Goal: Information Seeking & Learning: Learn about a topic

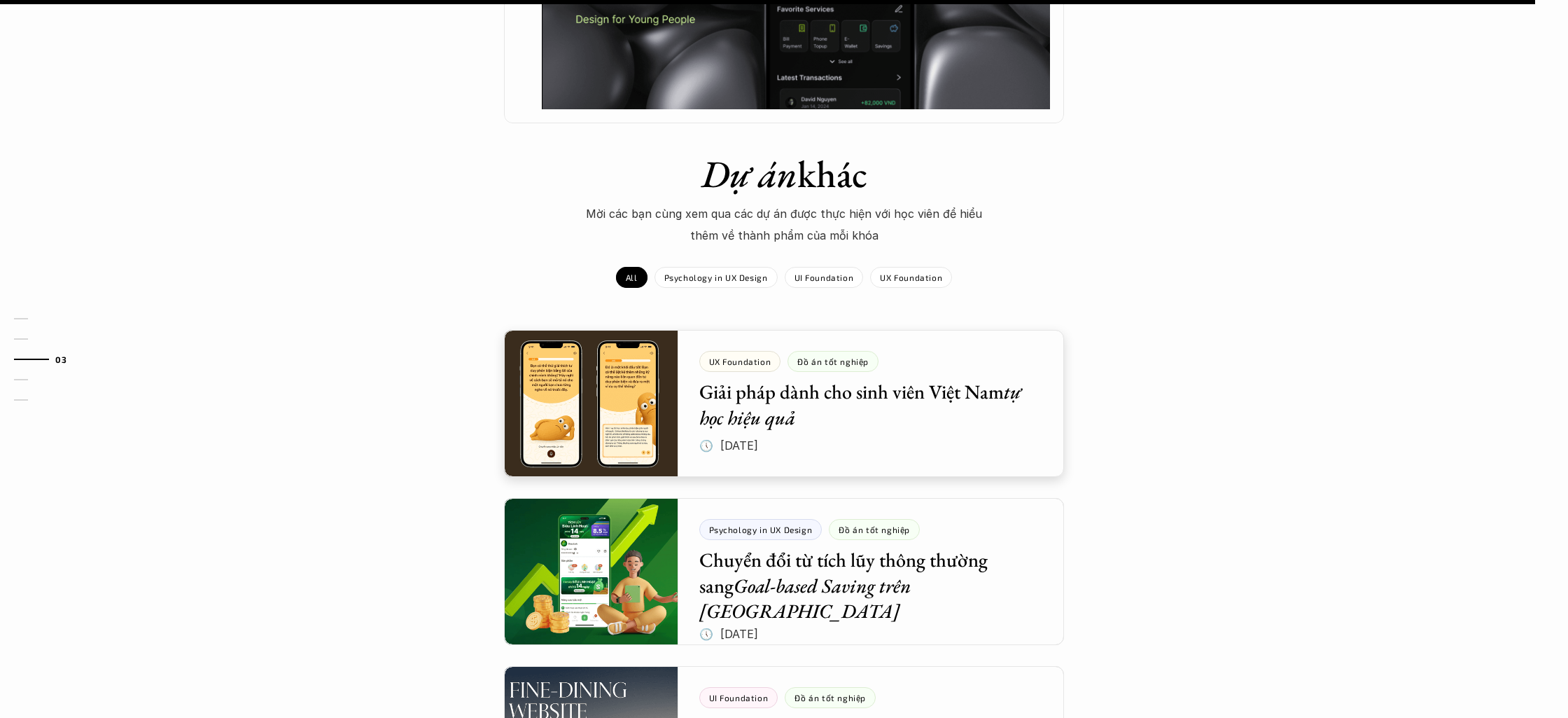
scroll to position [1261, 0]
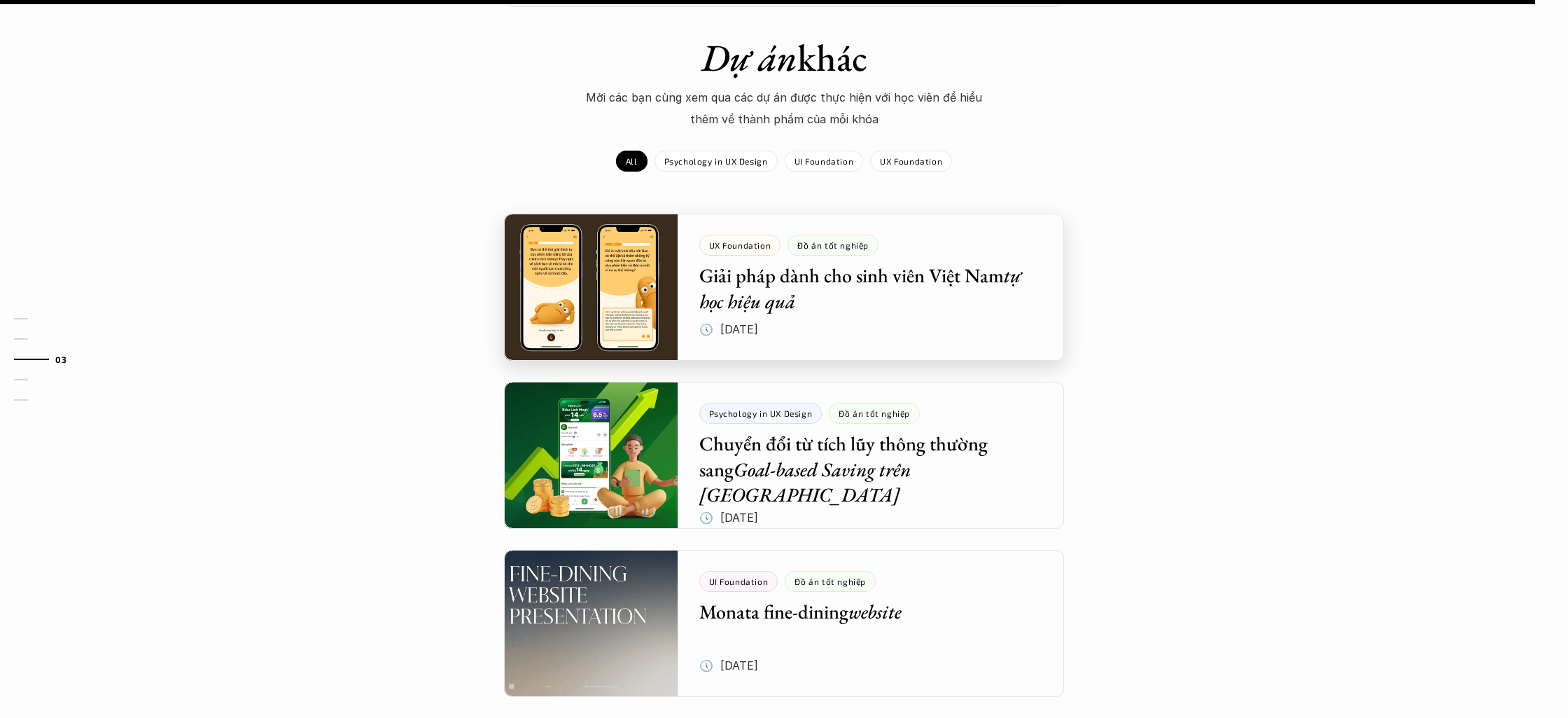
click at [775, 269] on div at bounding box center [783, 287] width 560 height 147
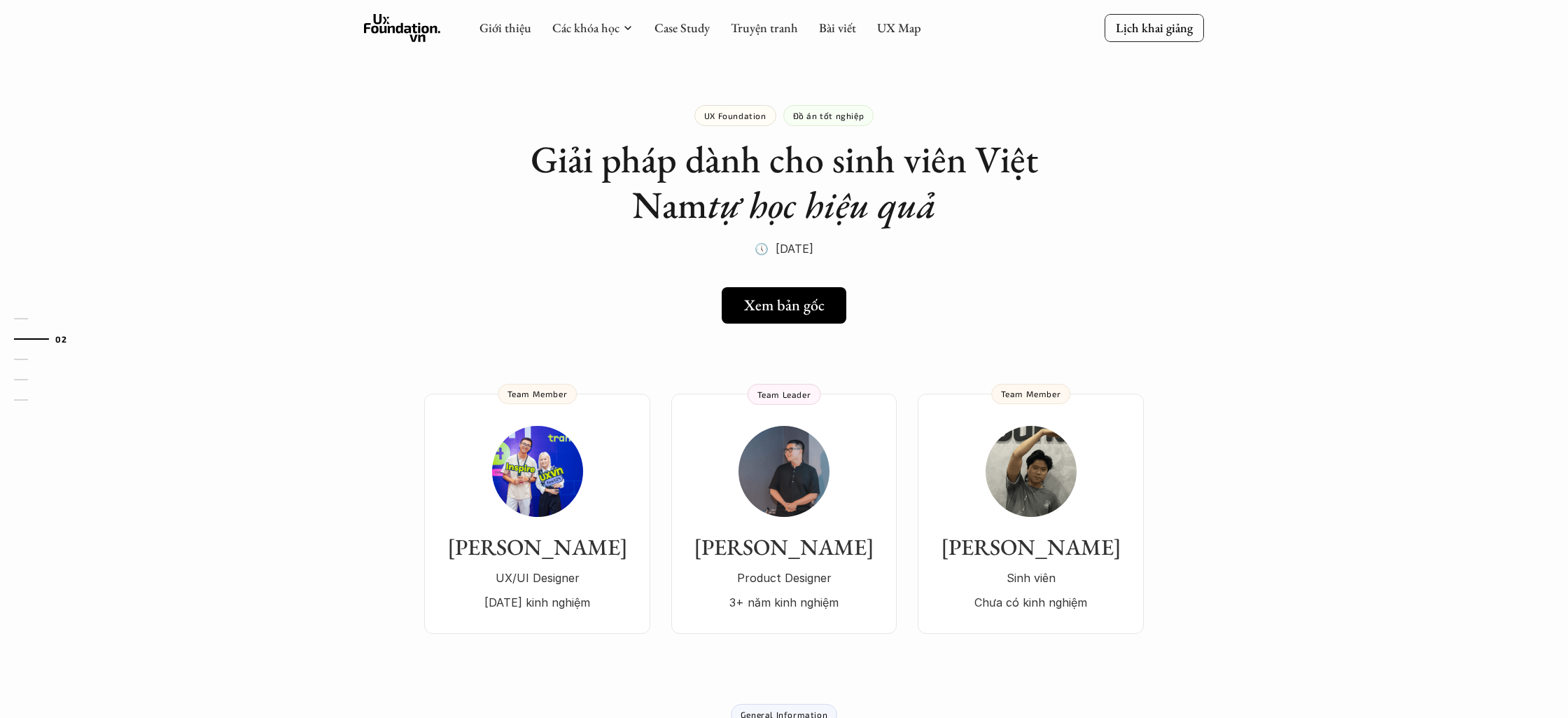
scroll to position [165, 0]
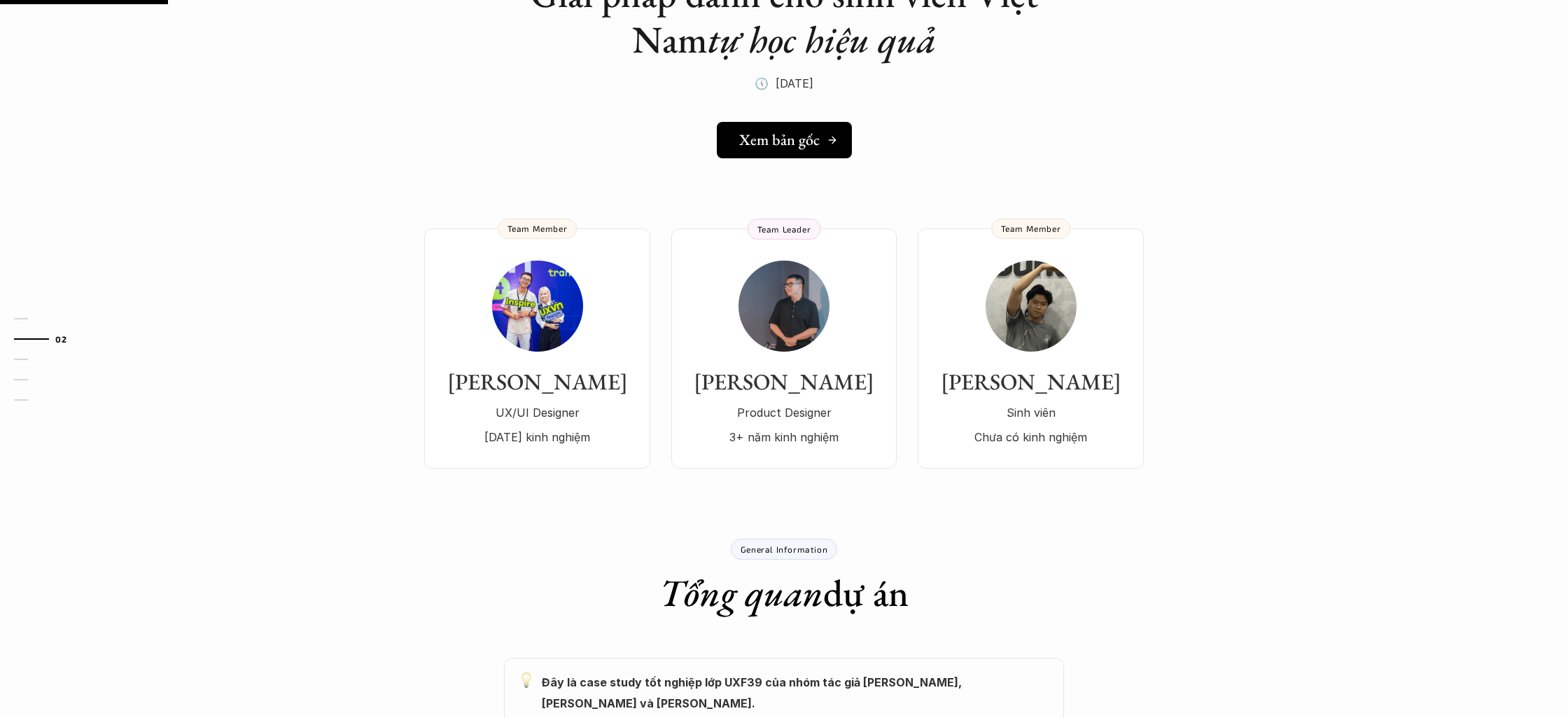
click at [758, 137] on h5 "Xem bản gốc" at bounding box center [779, 139] width 80 height 18
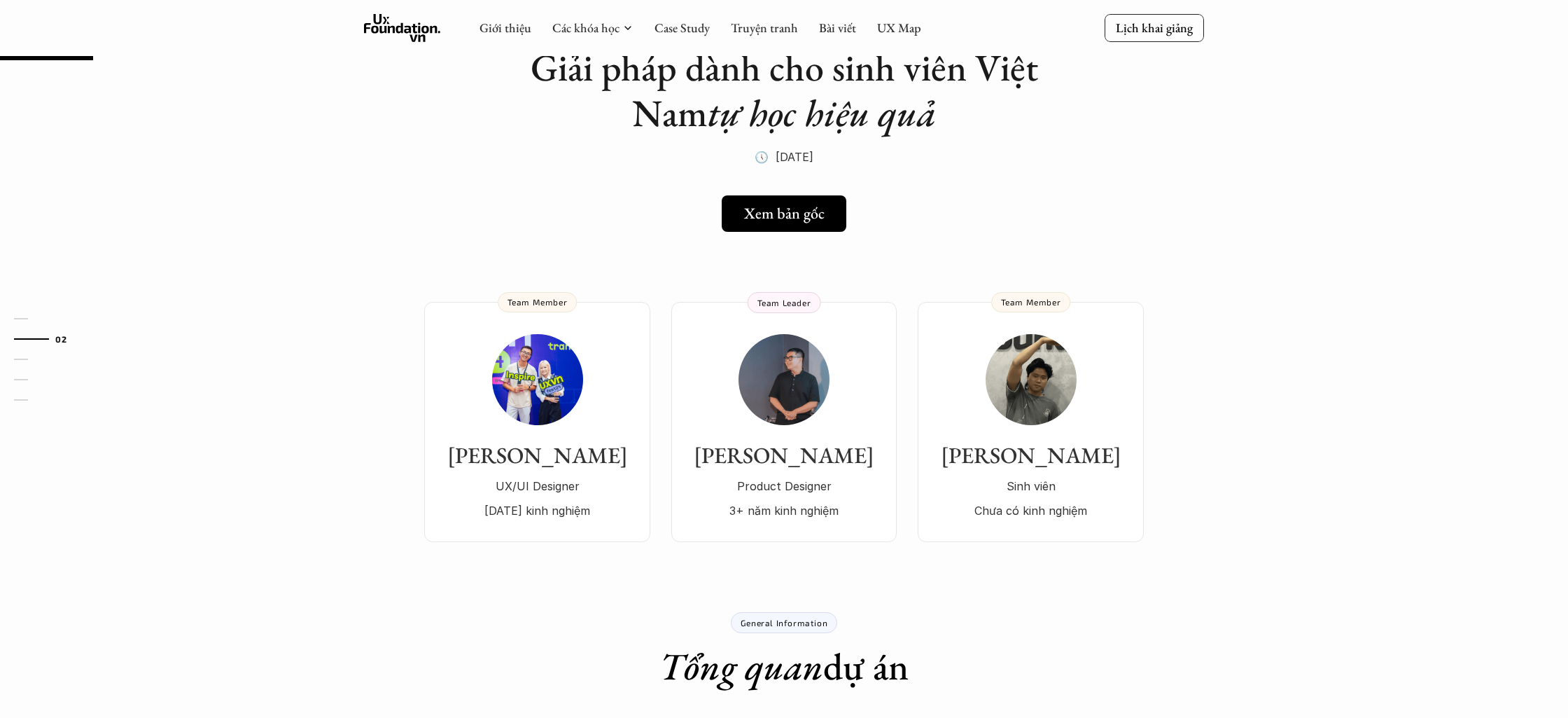
scroll to position [0, 0]
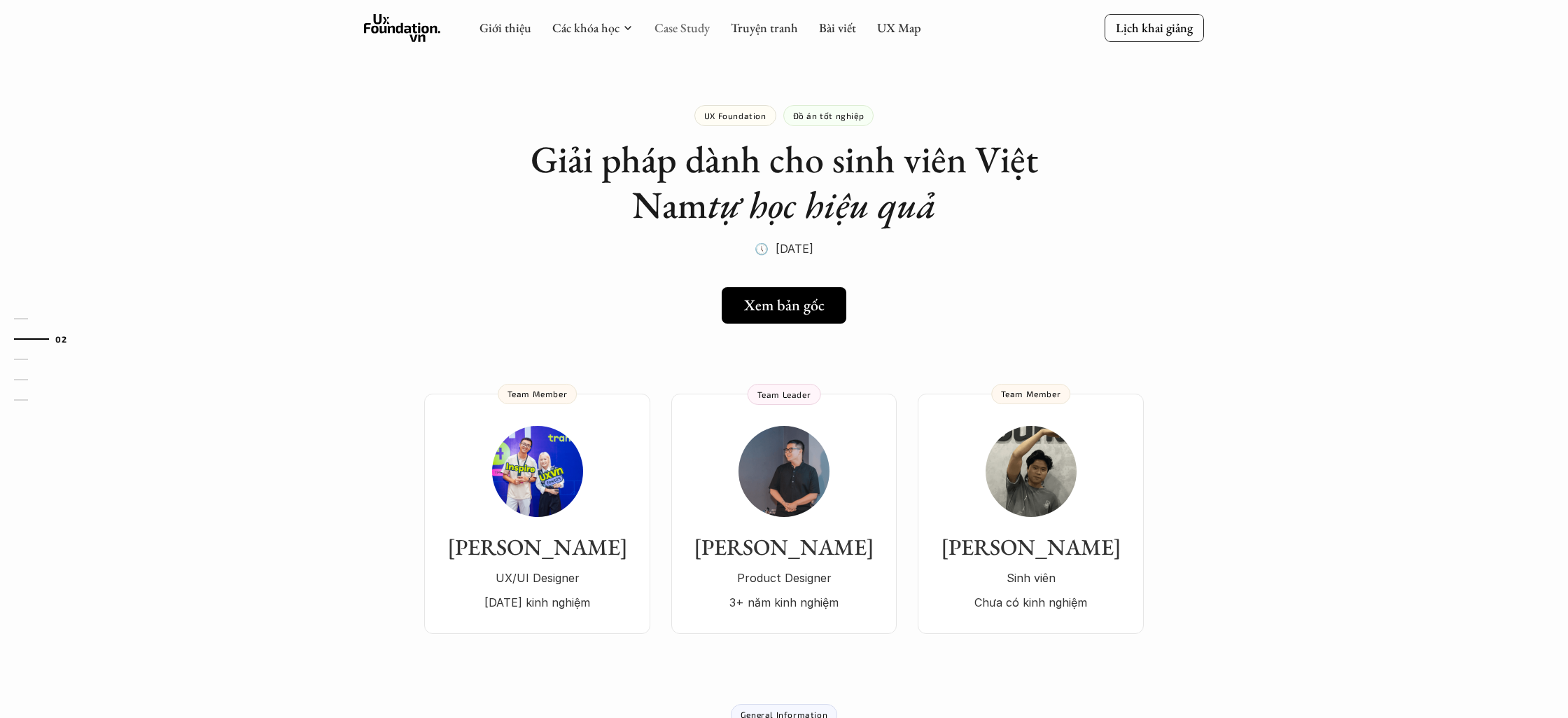
click at [688, 23] on link "Case Study" at bounding box center [682, 27] width 55 height 16
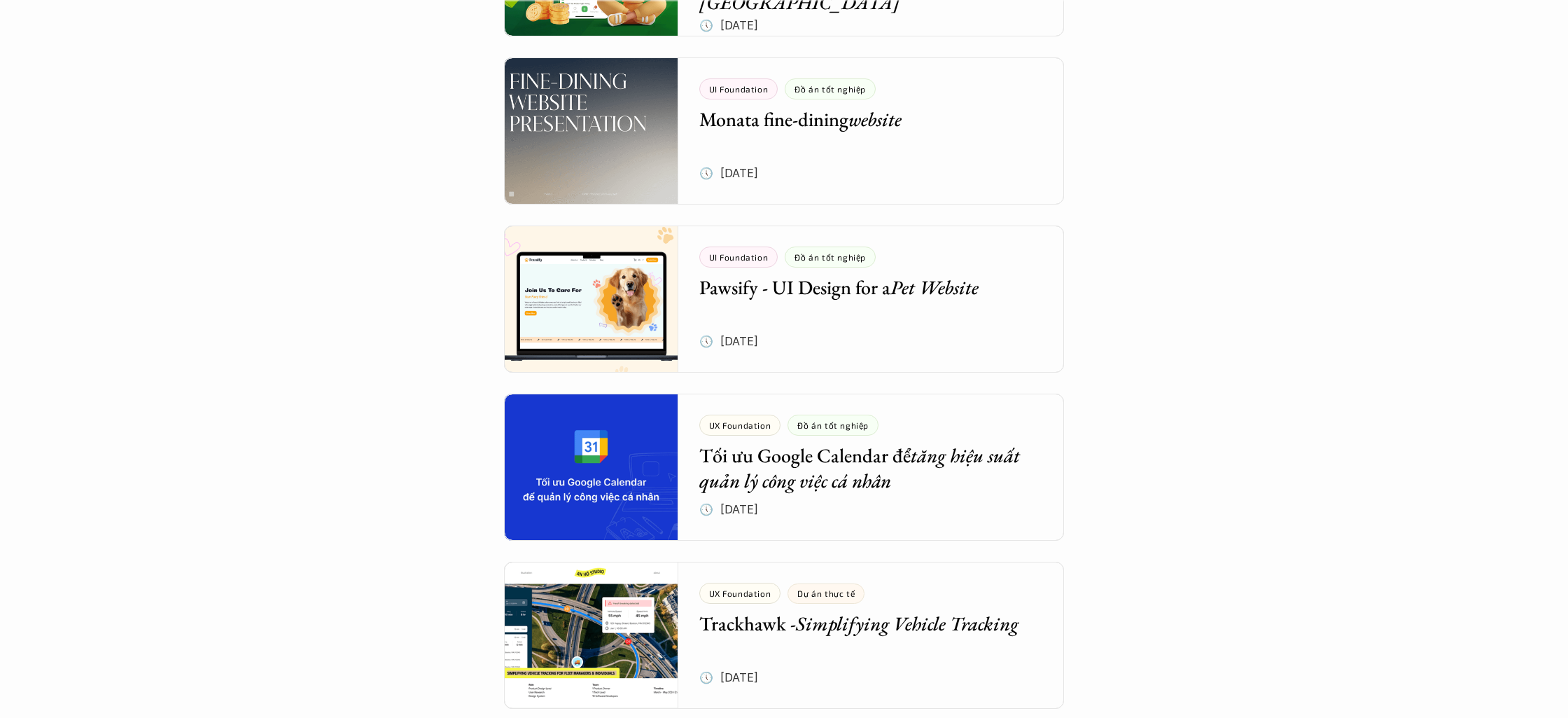
scroll to position [473, 0]
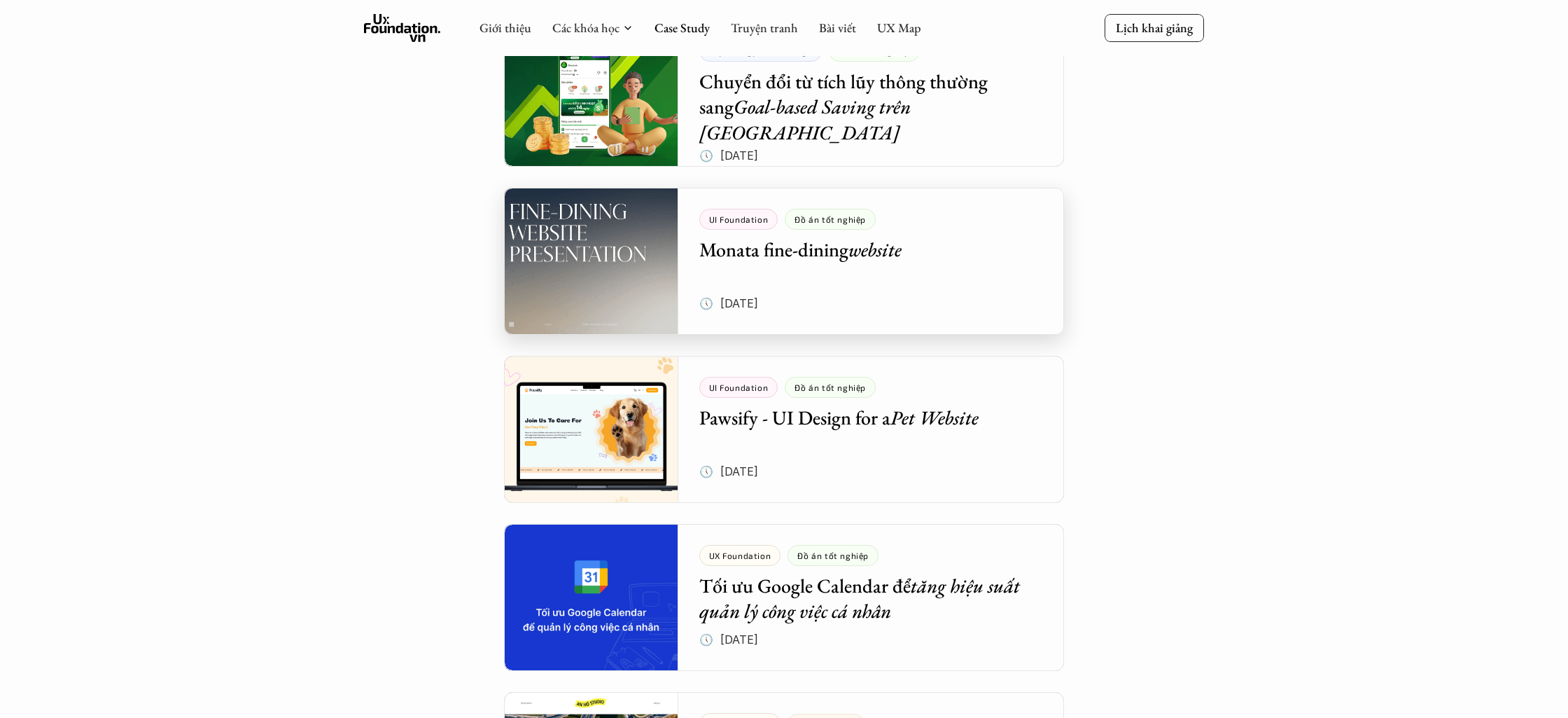
click at [582, 265] on div at bounding box center [783, 261] width 560 height 147
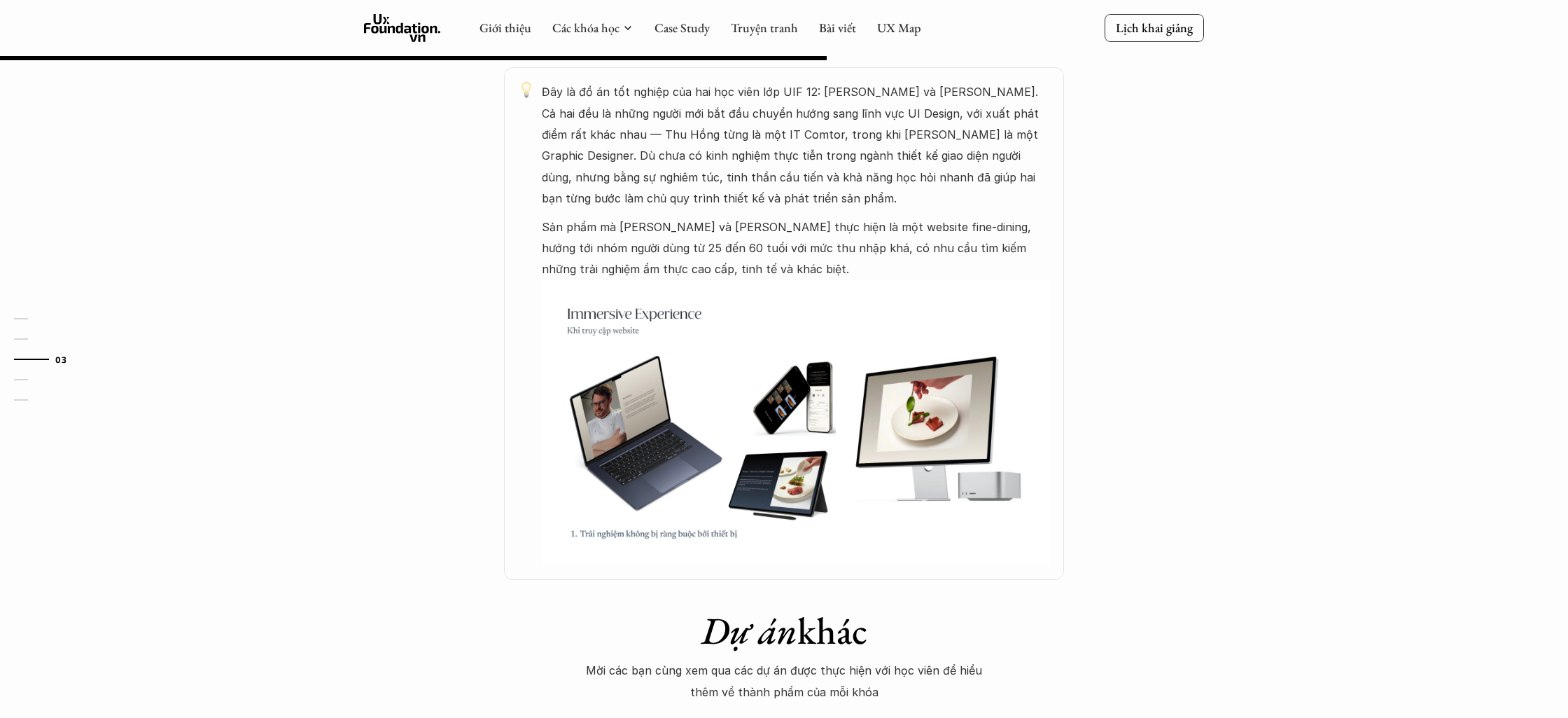
scroll to position [683, 0]
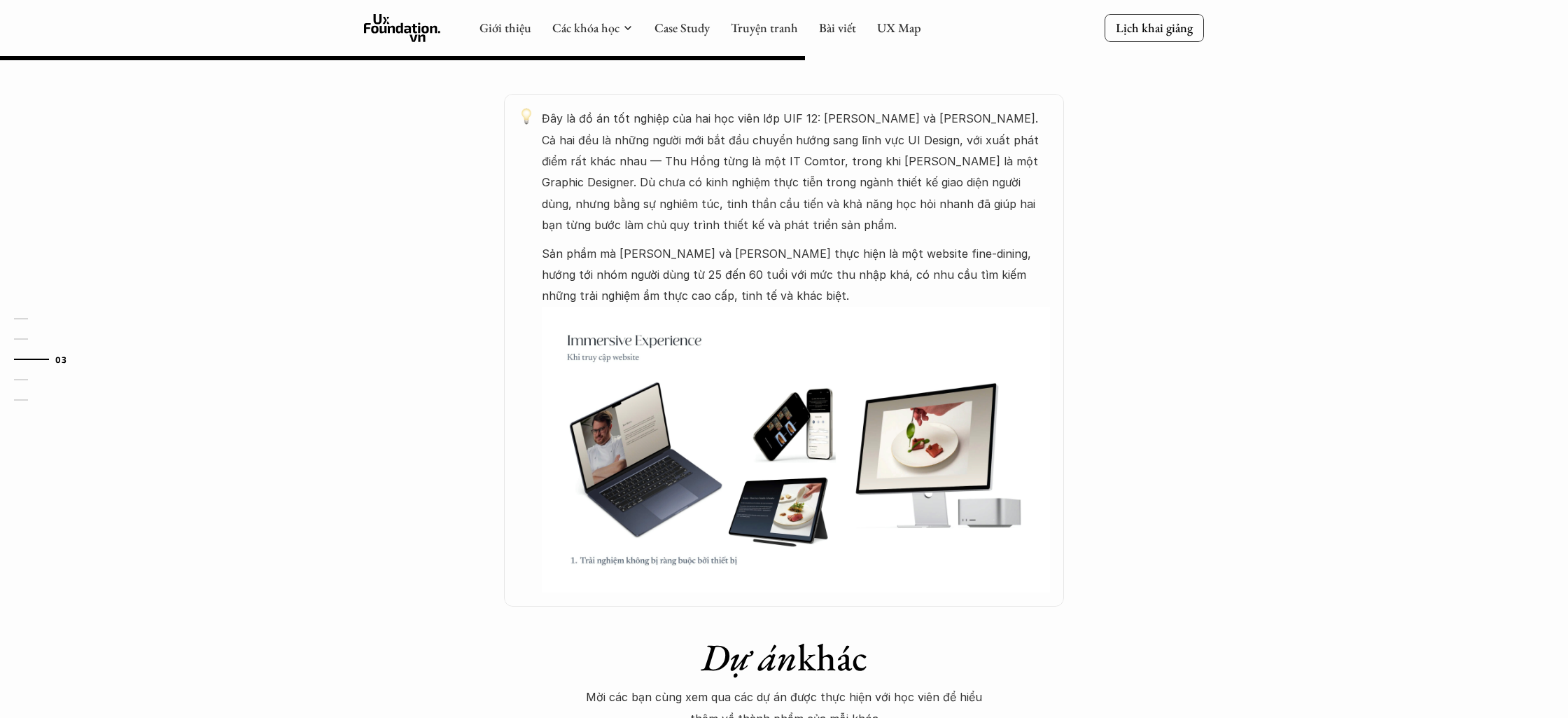
click at [740, 404] on img at bounding box center [796, 449] width 508 height 286
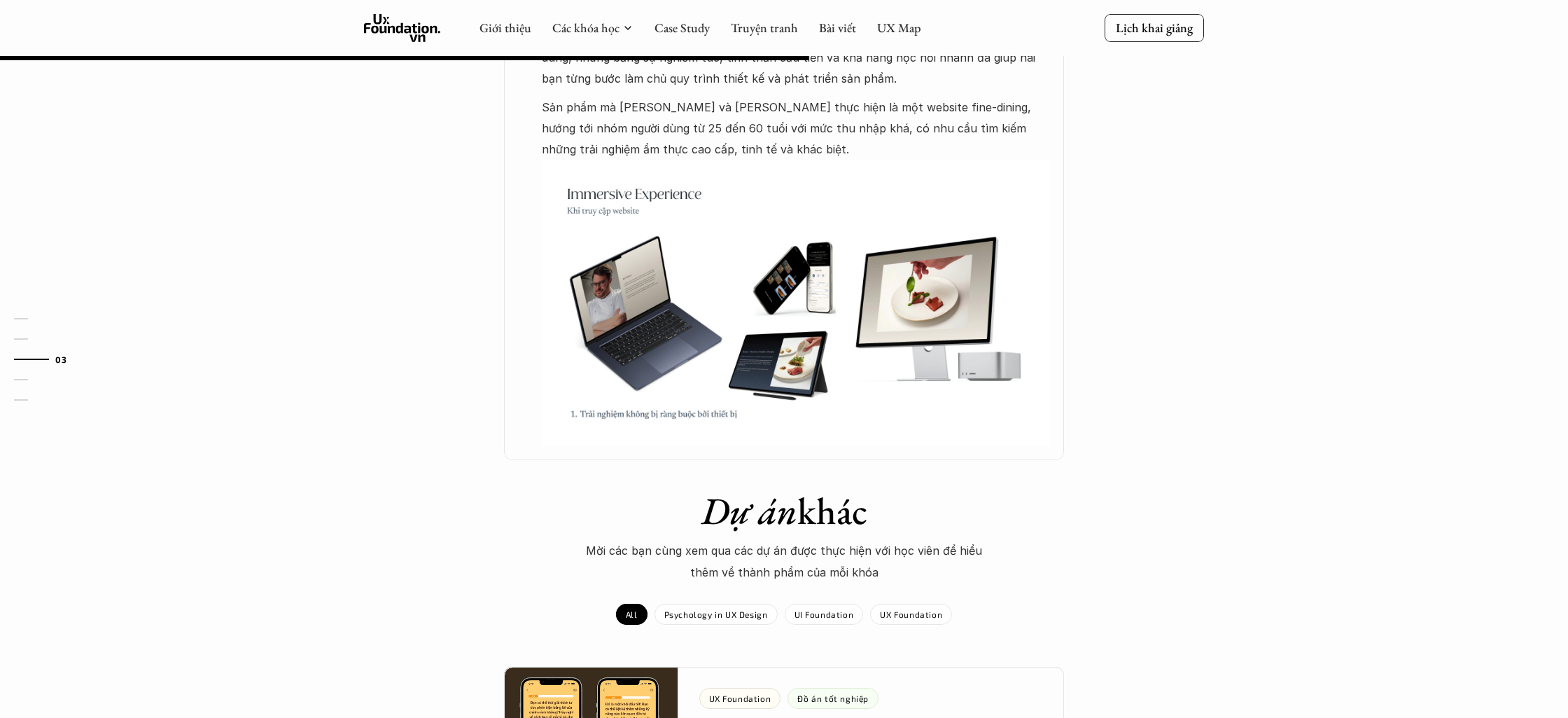
scroll to position [920, 0]
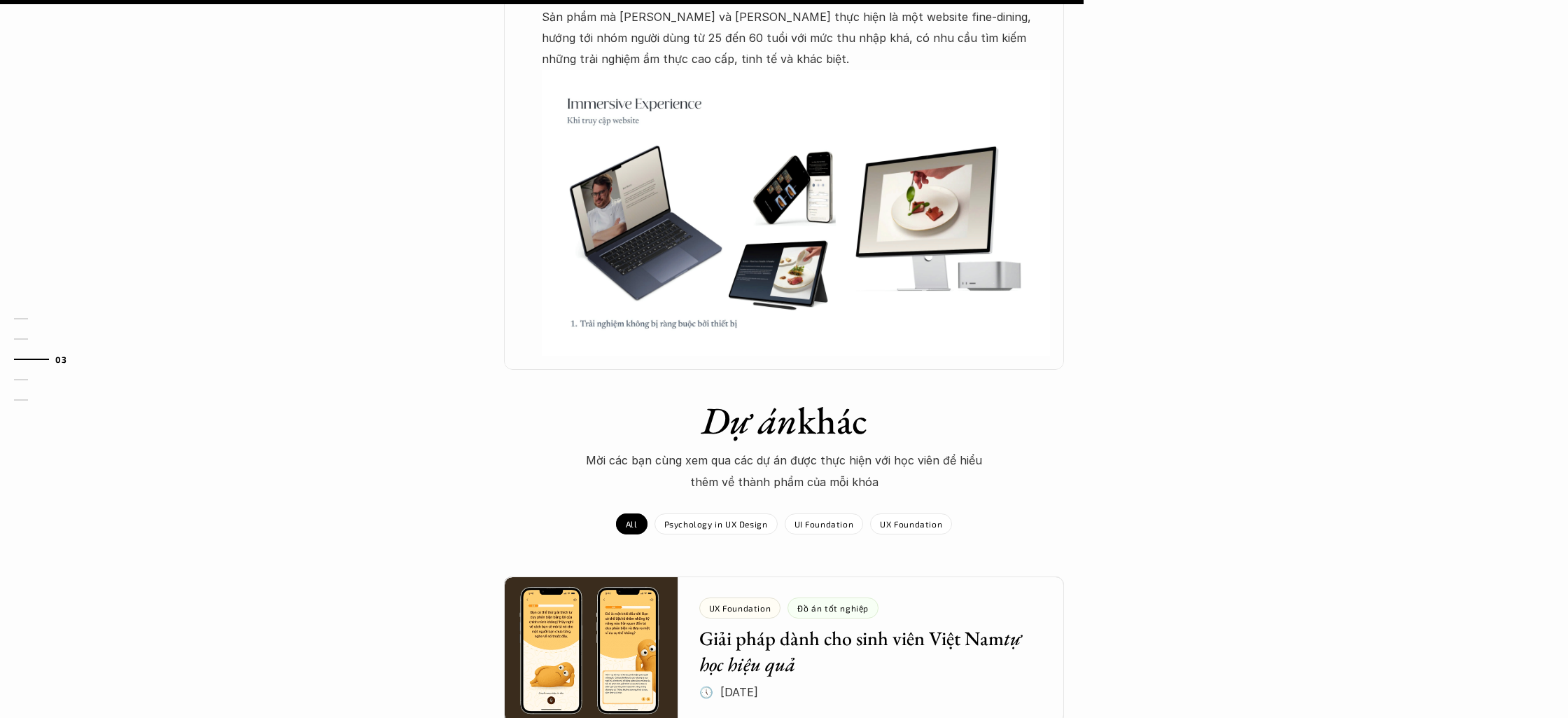
click at [768, 468] on p "Mời các bạn cùng xem qua các dự án được thực hiện với học viên để hiểu thêm về …" at bounding box center [783, 470] width 420 height 43
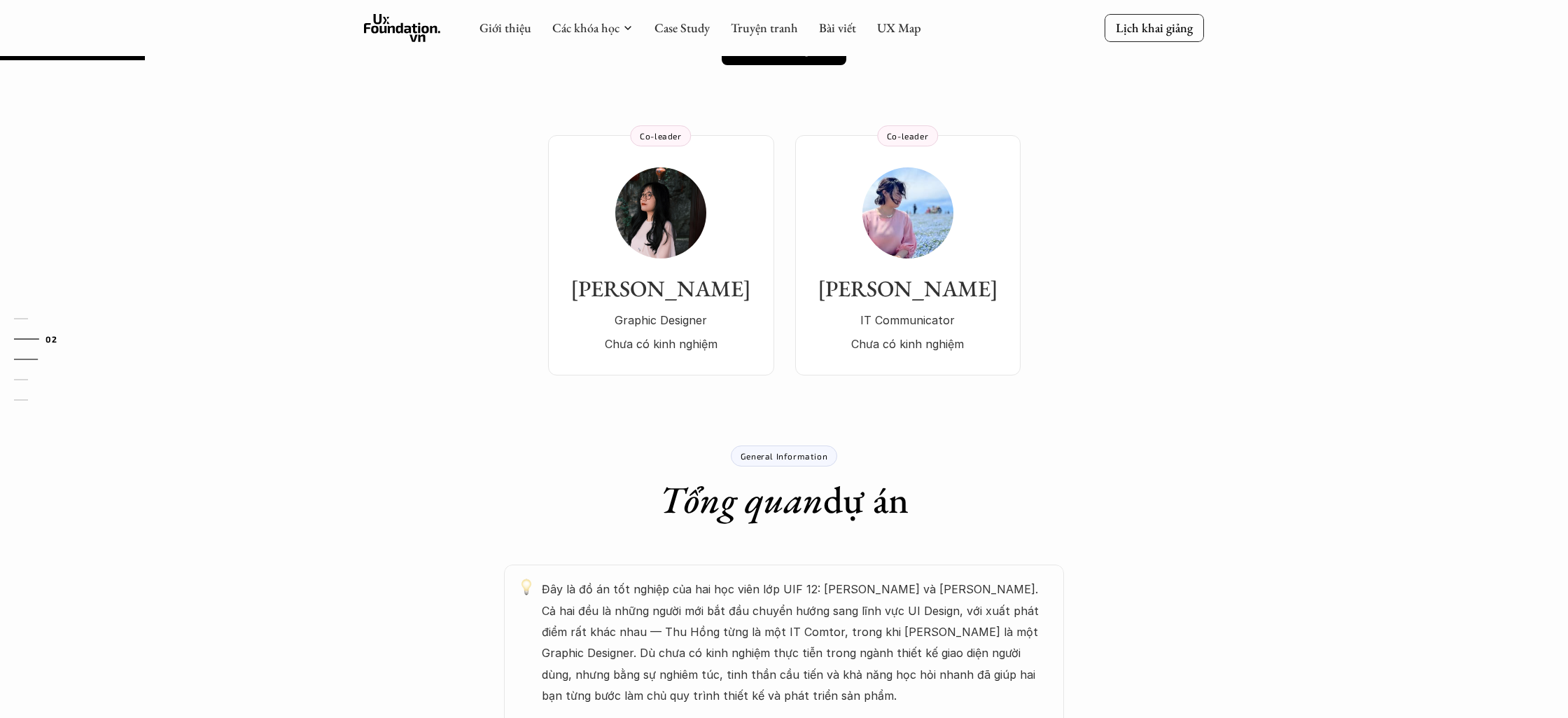
scroll to position [123, 0]
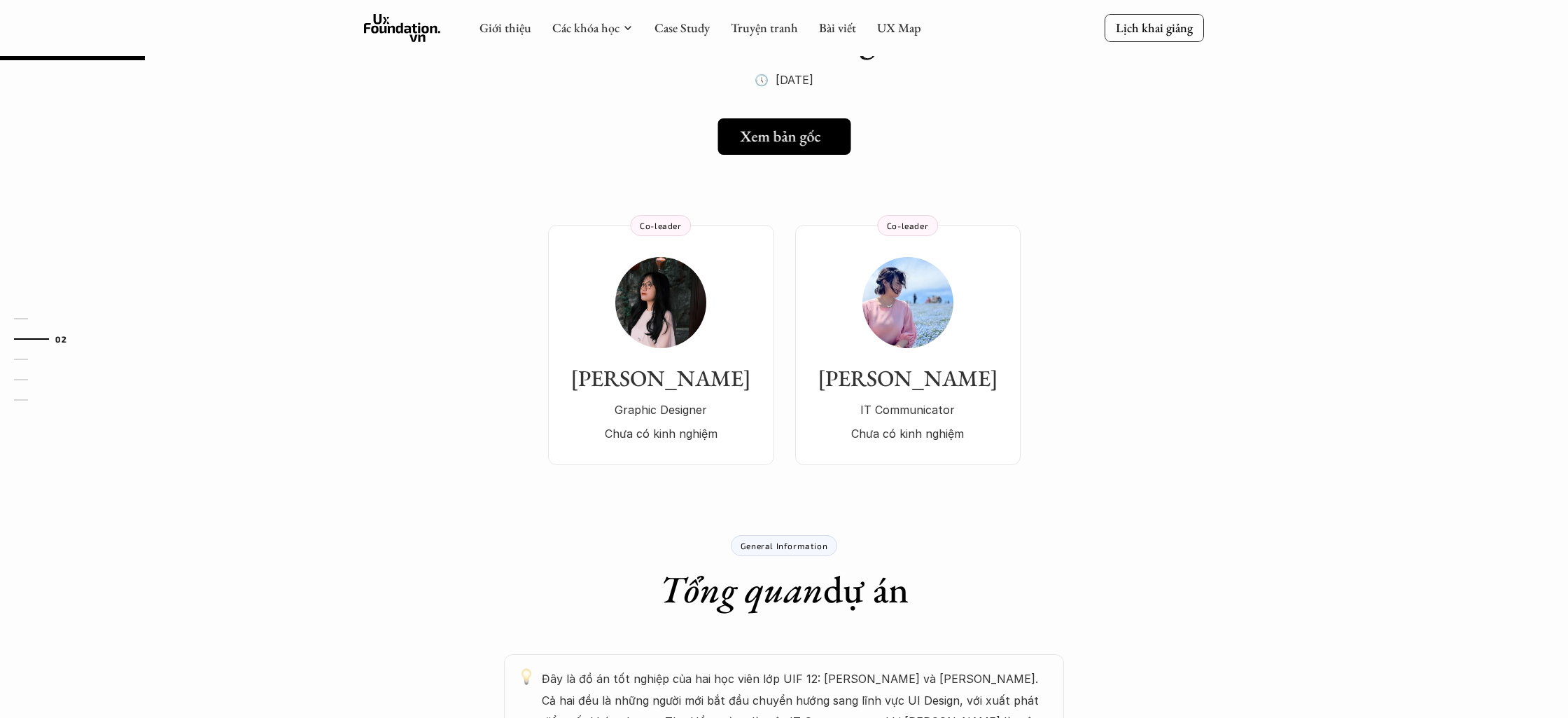
click at [779, 140] on h5 "Xem bản gốc" at bounding box center [779, 136] width 80 height 18
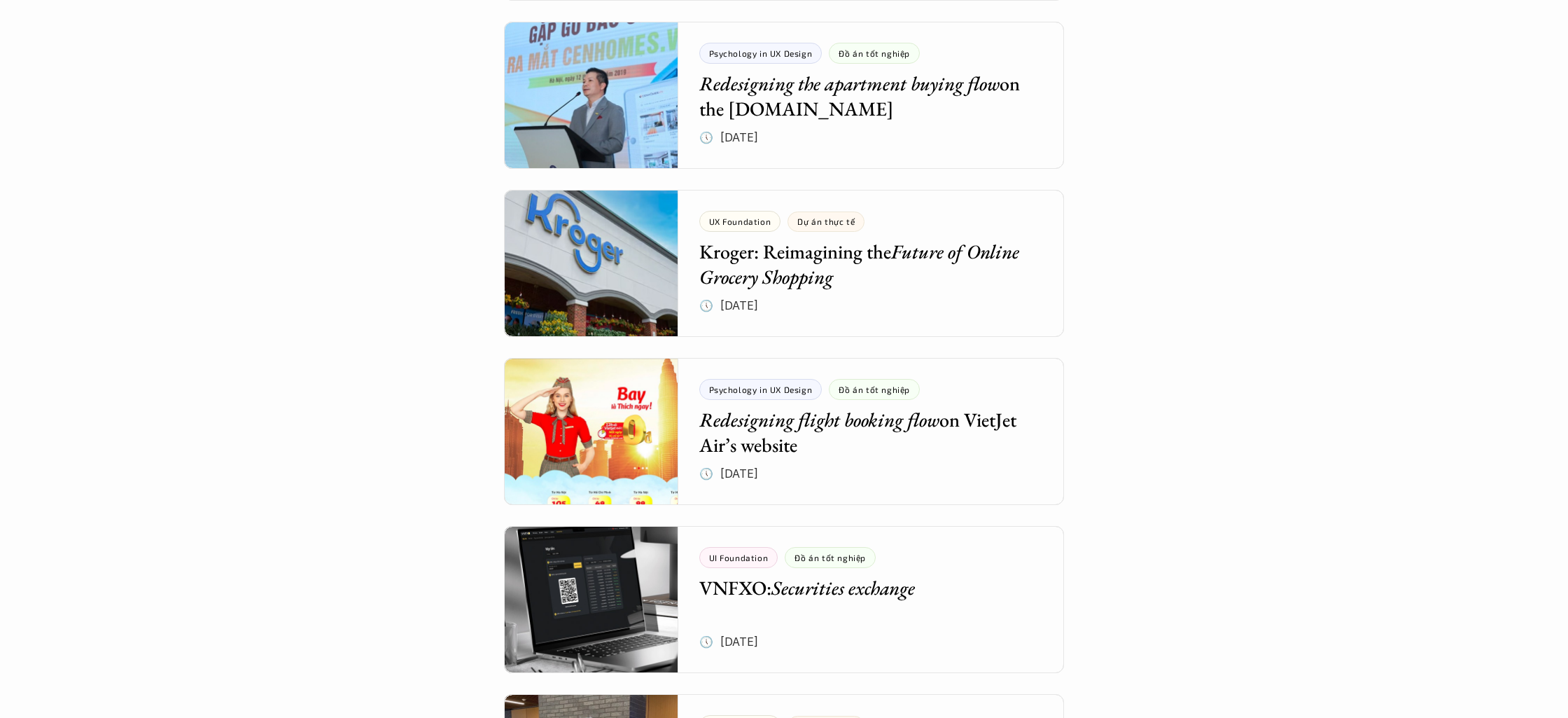
scroll to position [3140, 0]
